Goal: Task Accomplishment & Management: Use online tool/utility

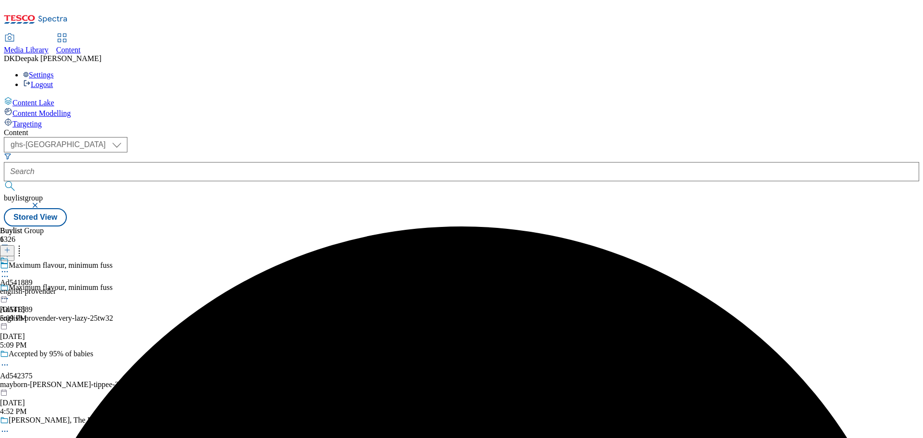
select select "ghs-[GEOGRAPHIC_DATA]"
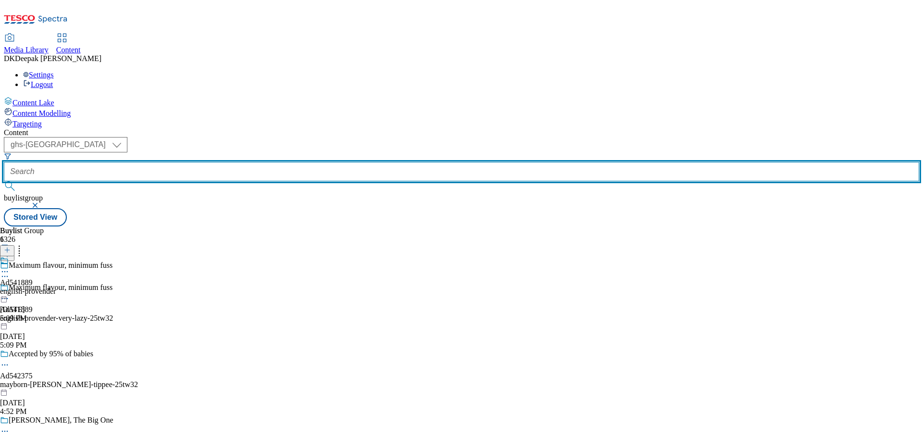
click at [240, 162] on input "text" at bounding box center [461, 171] width 915 height 19
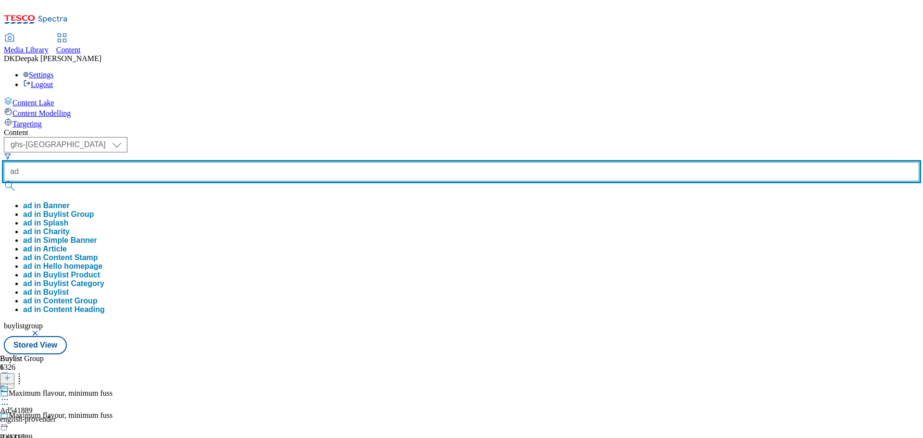
paste input "542236"
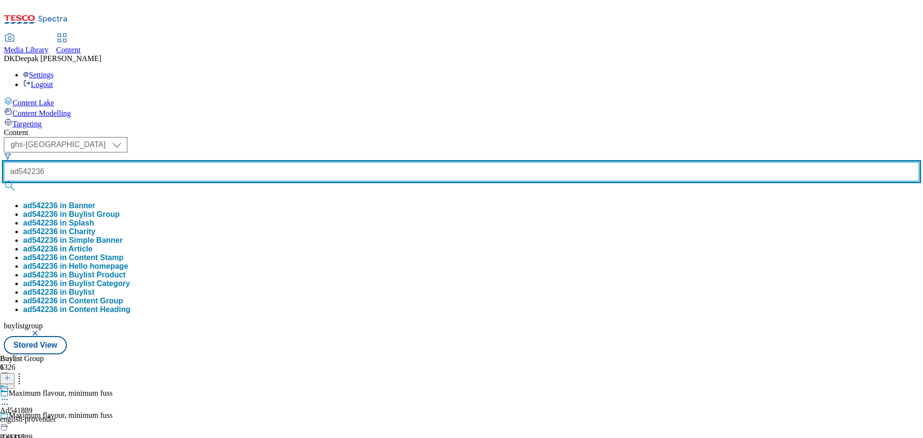
type input "ad542236"
click at [4, 181] on button "submit" at bounding box center [10, 186] width 13 height 10
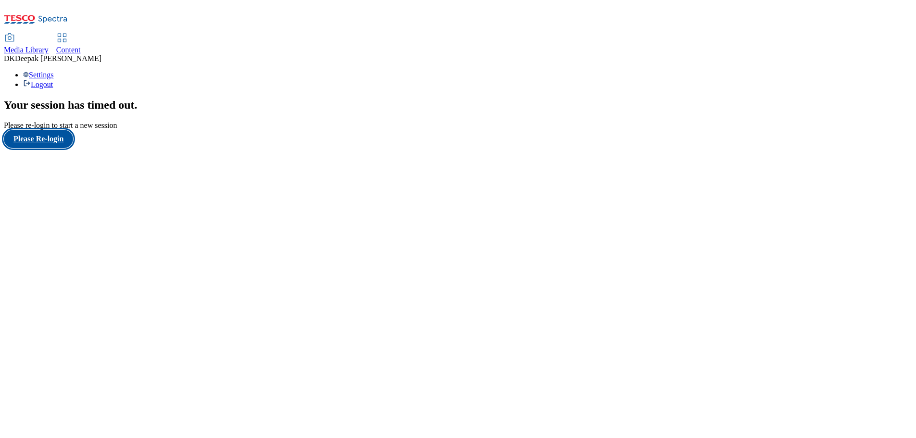
click at [67, 148] on button "Please Re-login" at bounding box center [38, 139] width 69 height 18
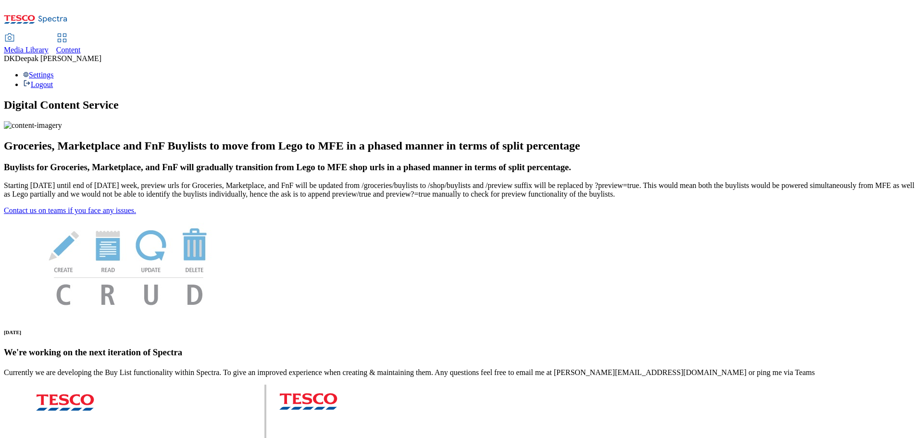
click at [81, 46] on span "Content" at bounding box center [68, 50] width 25 height 8
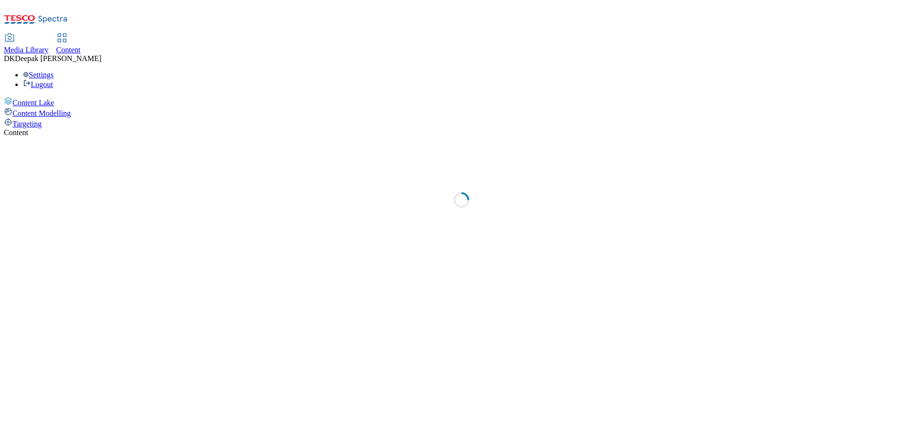
select select "ghs-uk"
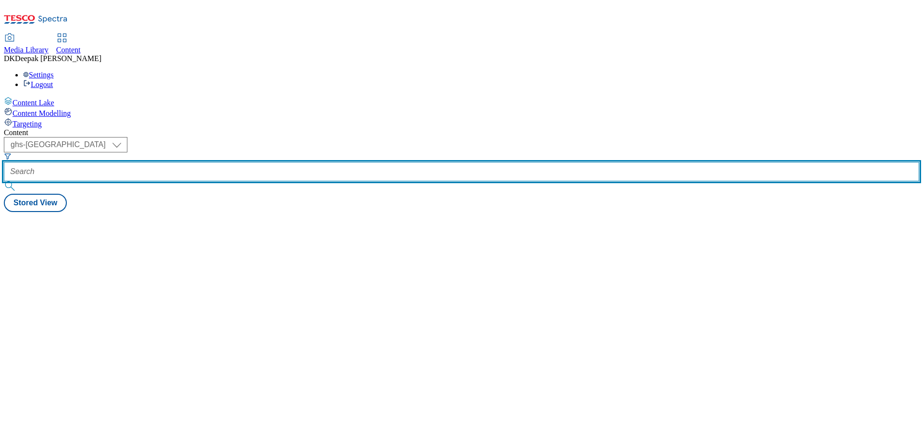
click at [233, 162] on input "text" at bounding box center [461, 171] width 915 height 19
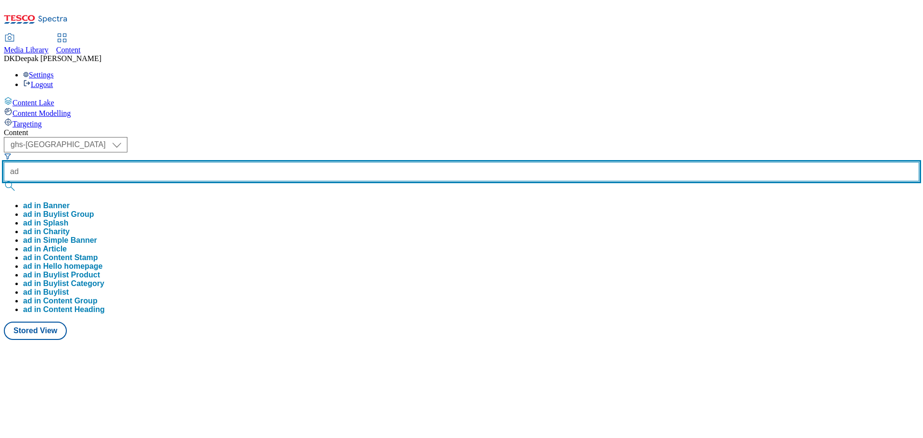
paste input "542236"
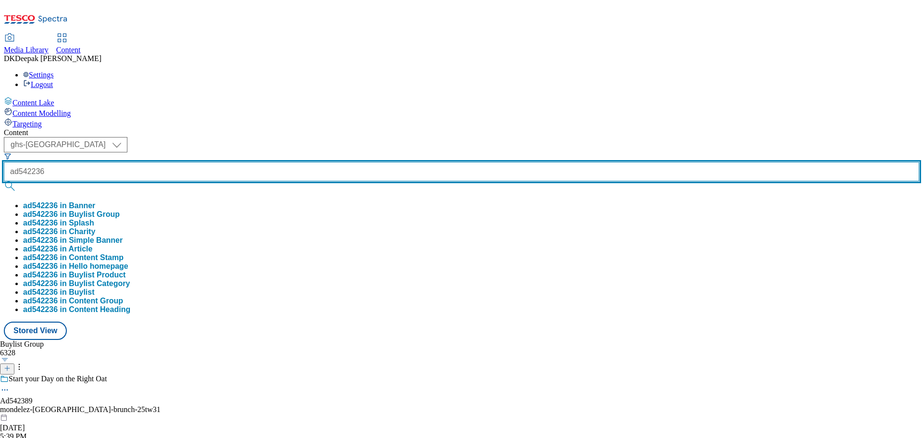
type input "ad542236"
click at [4, 181] on button "submit" at bounding box center [10, 186] width 13 height 10
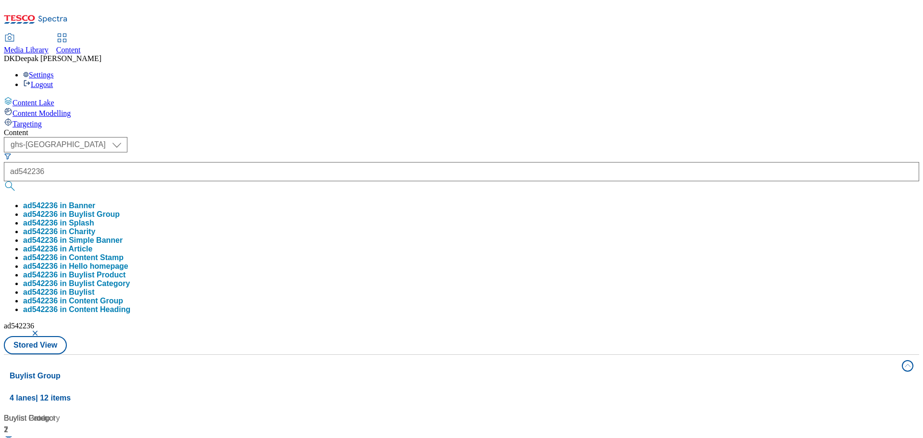
click at [81, 128] on div "Content Lake Content Modelling Targeting" at bounding box center [461, 113] width 915 height 32
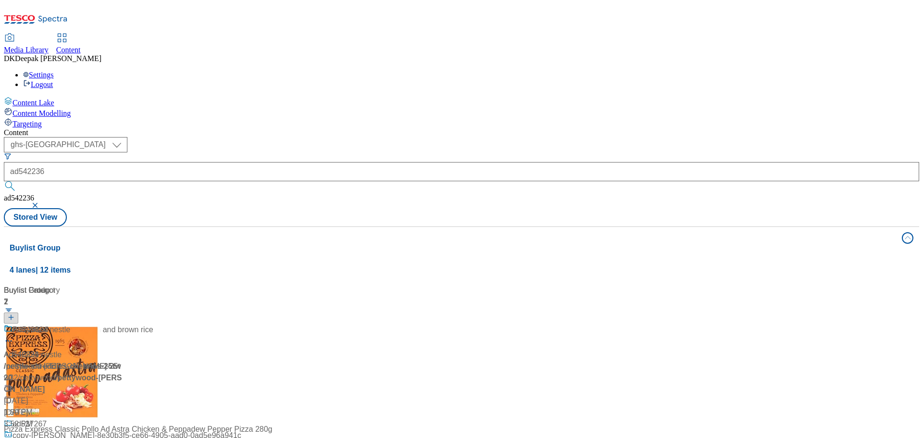
click at [153, 360] on div "/ pettywood-rummo-25tw32 / pettywood" at bounding box center [78, 371] width 149 height 23
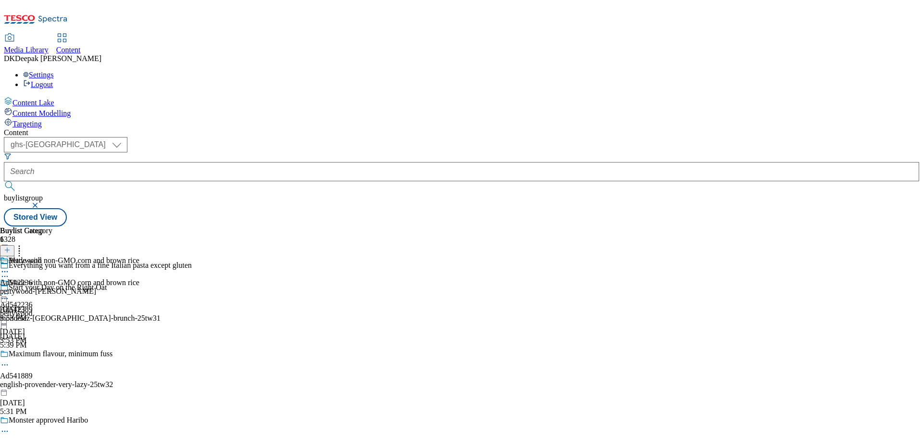
click at [96, 287] on div "pettywood-rummo" at bounding box center [48, 291] width 96 height 9
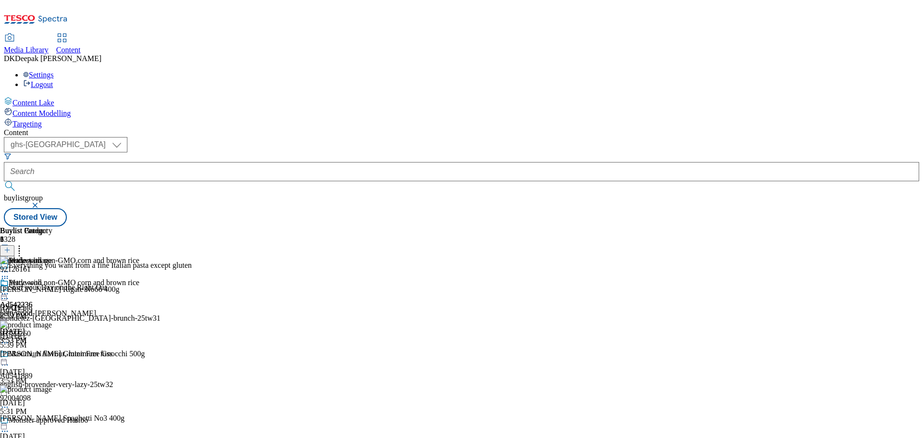
click at [10, 289] on icon at bounding box center [5, 294] width 10 height 10
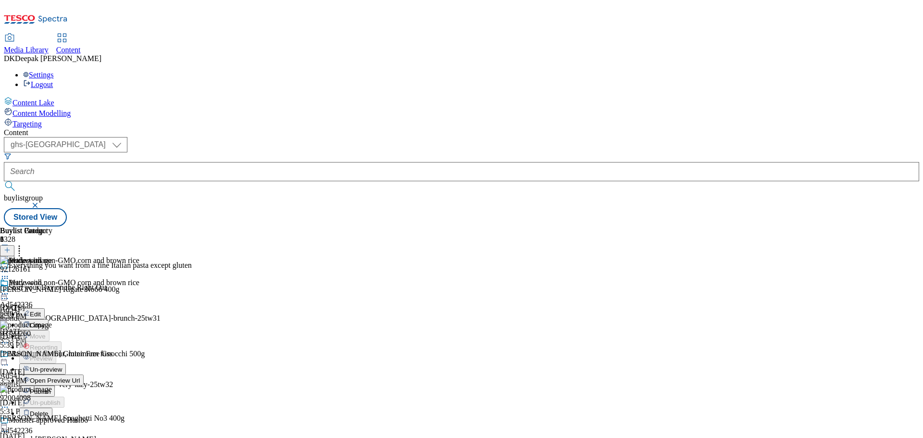
click at [80, 377] on span "Open Preview Url" at bounding box center [55, 380] width 50 height 7
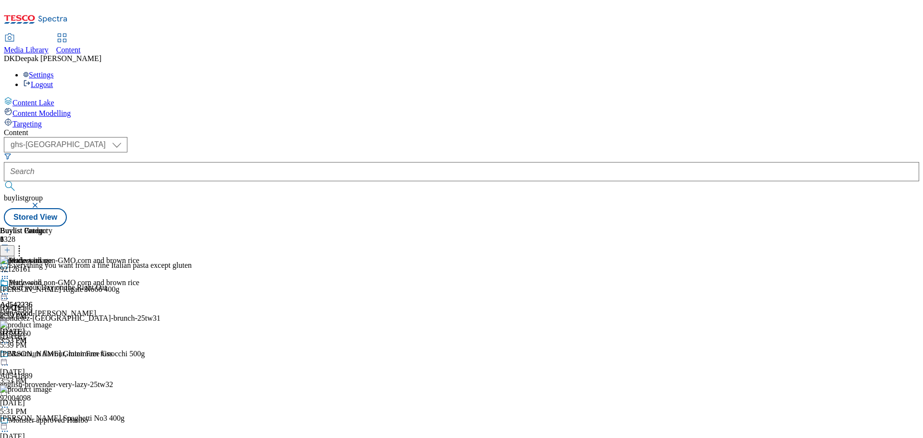
click at [3, 293] on circle at bounding box center [2, 293] width 1 height 1
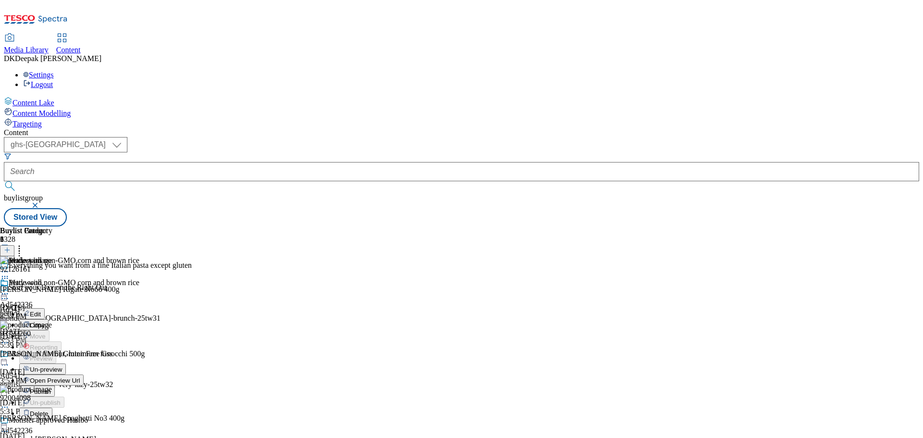
click at [51, 388] on span "Publish" at bounding box center [40, 391] width 21 height 7
